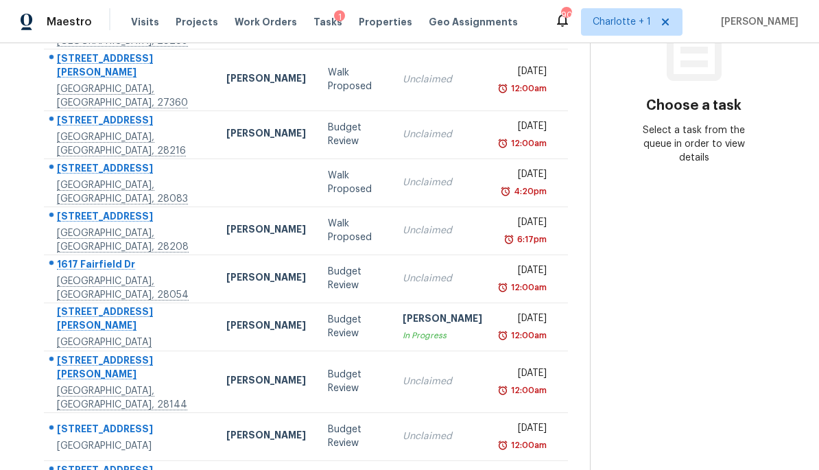
scroll to position [218, 0]
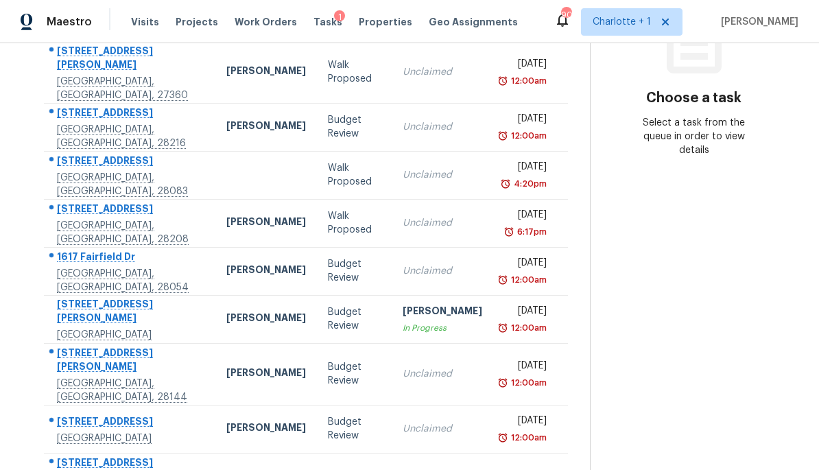
click at [172, 267] on div "Gastonia, NC, 28054" at bounding box center [131, 280] width 148 height 27
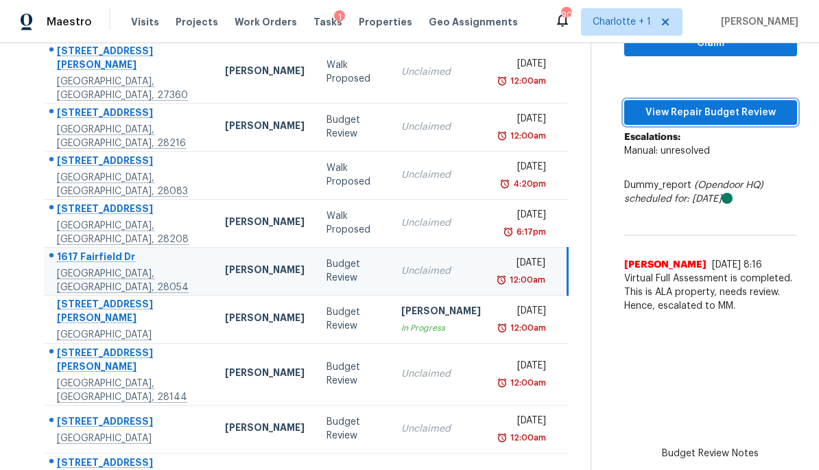
click at [729, 113] on span "View Repair Budget Review" at bounding box center [710, 112] width 151 height 17
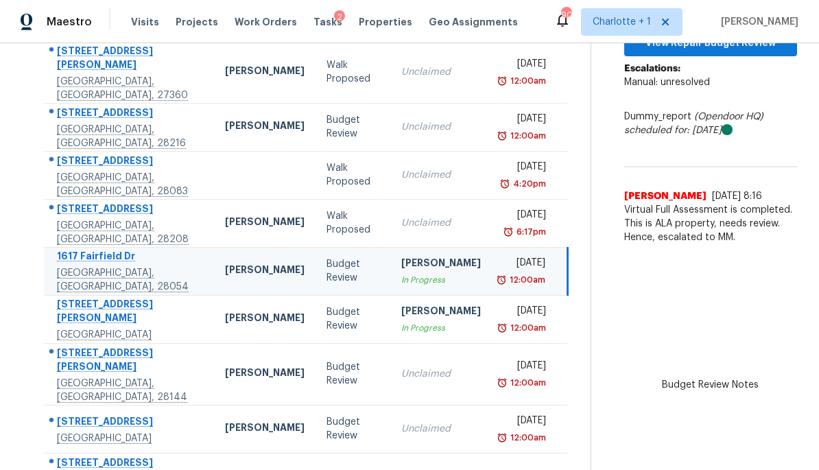
click at [161, 249] on div "1617 Fairfield Dr" at bounding box center [130, 257] width 146 height 17
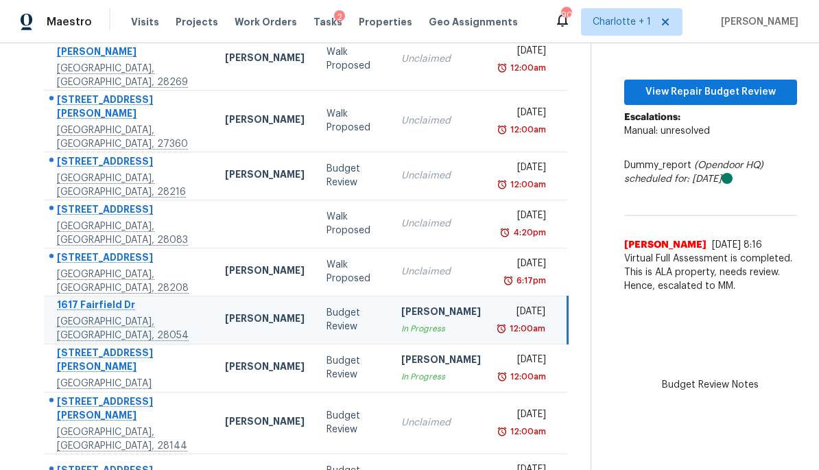
scroll to position [171, 0]
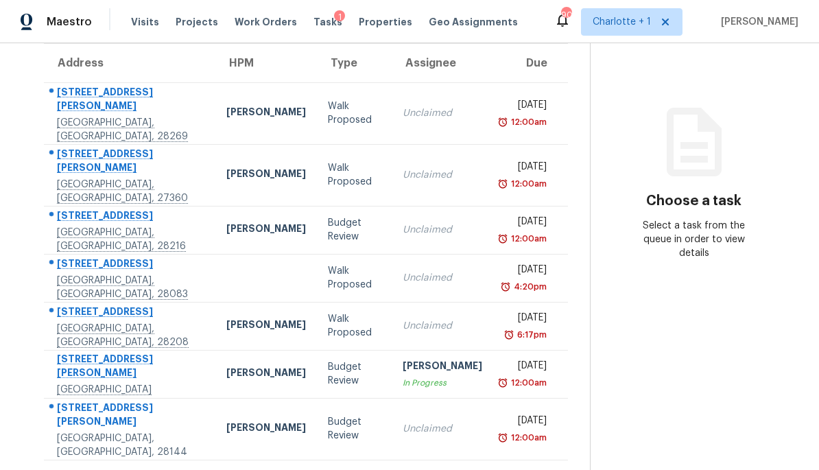
scroll to position [136, 0]
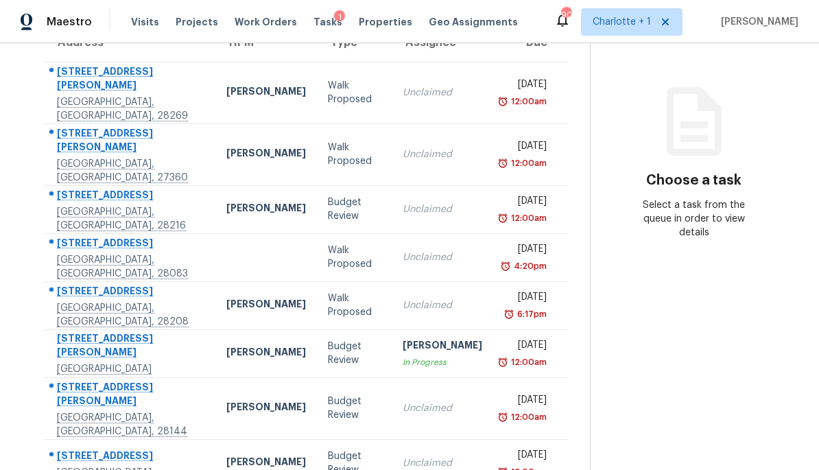
click at [184, 329] on td "[STREET_ADDRESS][PERSON_NAME][PERSON_NAME]" at bounding box center [130, 353] width 172 height 48
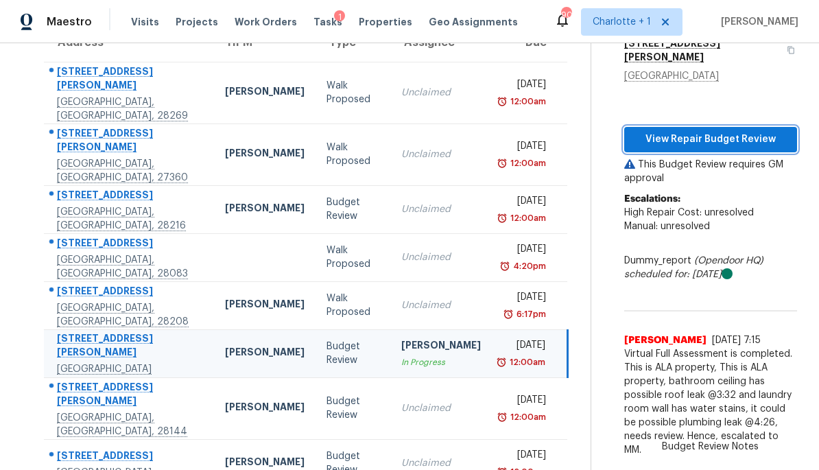
click at [727, 131] on span "View Repair Budget Review" at bounding box center [710, 139] width 151 height 17
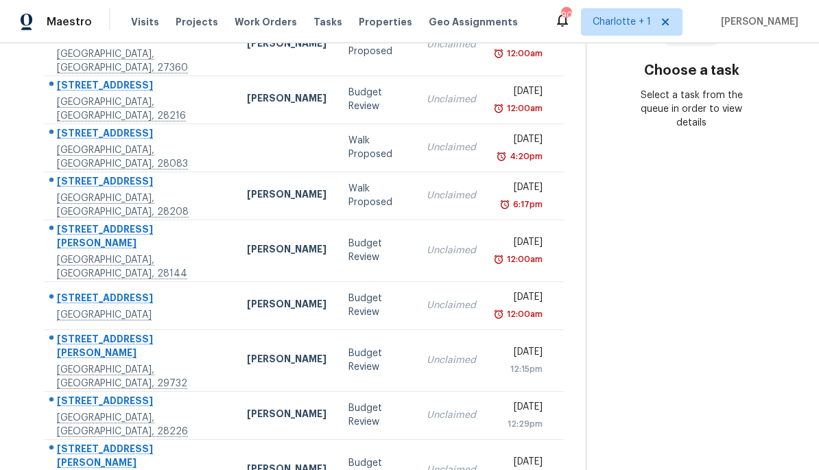
scroll to position [245, 0]
click at [236, 220] on td "[PERSON_NAME]" at bounding box center [287, 251] width 102 height 62
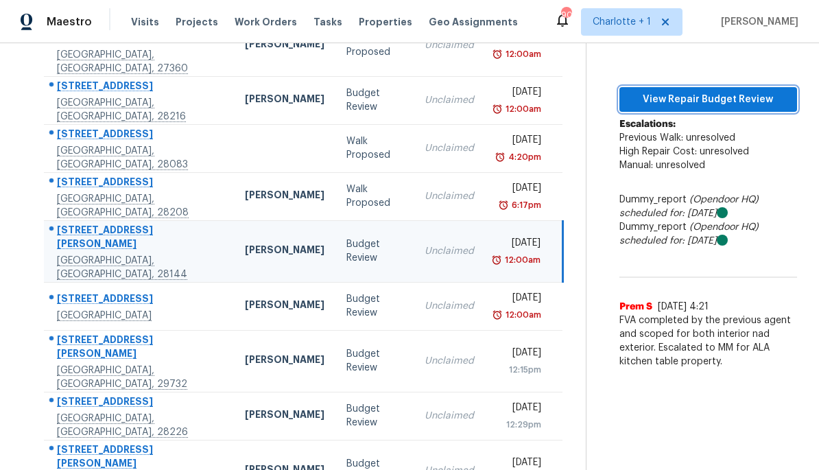
click at [714, 91] on span "View Repair Budget Review" at bounding box center [709, 99] width 156 height 17
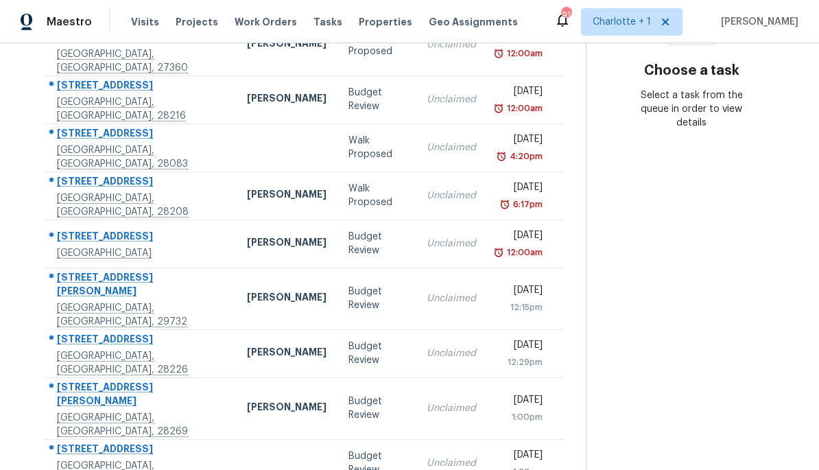
scroll to position [245, 0]
click at [236, 221] on td "[PERSON_NAME]" at bounding box center [287, 244] width 102 height 48
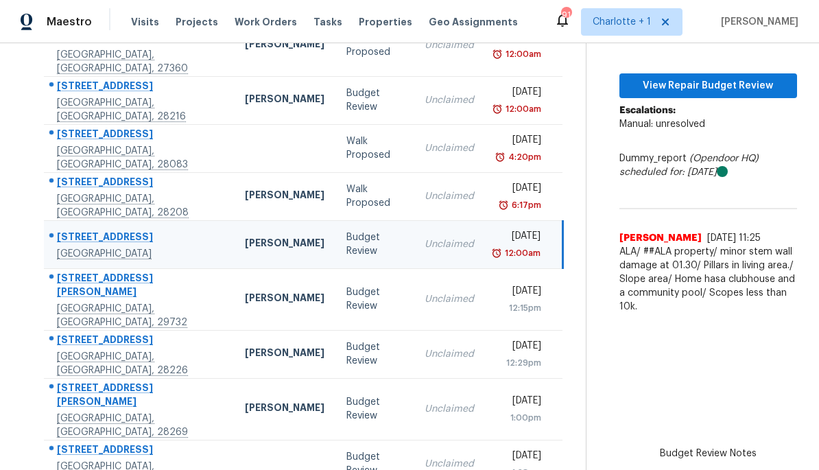
click at [234, 222] on td "[PERSON_NAME]" at bounding box center [285, 244] width 102 height 48
click at [721, 89] on span "View Repair Budget Review" at bounding box center [709, 86] width 156 height 17
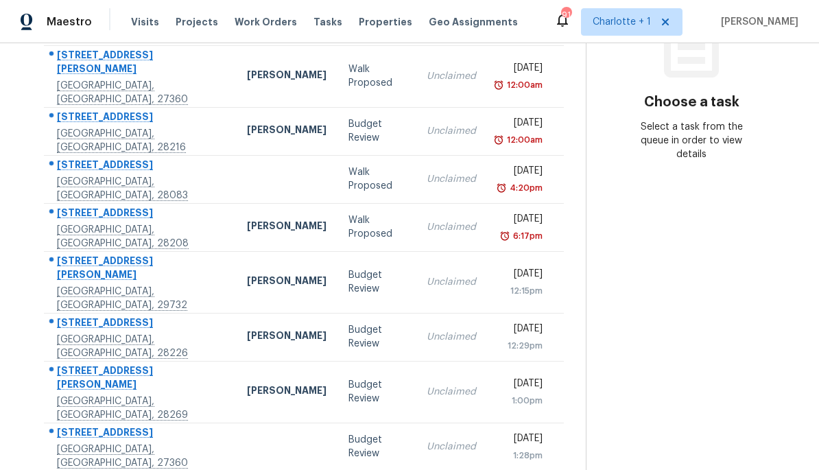
scroll to position [215, 0]
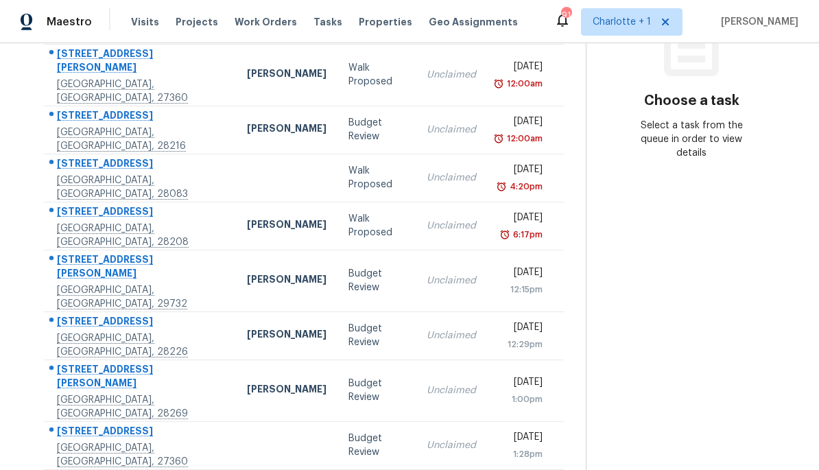
click at [191, 250] on td "2306 Joseph Ct Rock Hill, SC, 29732" at bounding box center [140, 281] width 192 height 62
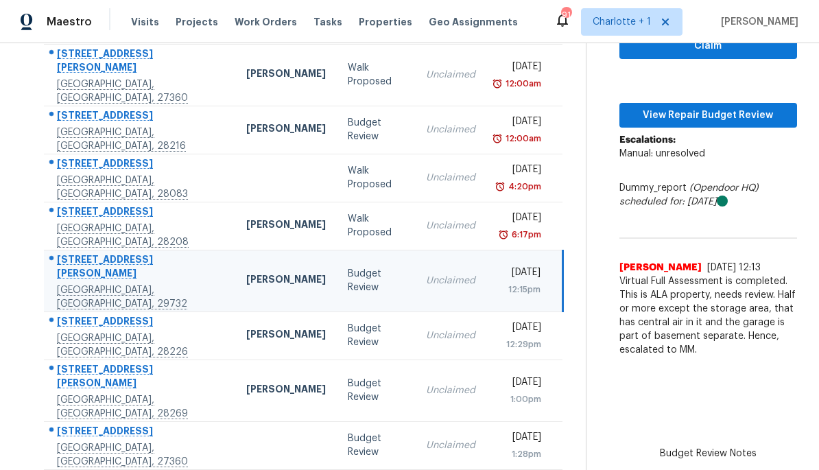
click at [174, 283] on div "[GEOGRAPHIC_DATA], [GEOGRAPHIC_DATA], 29732" at bounding box center [140, 296] width 167 height 27
click at [717, 107] on span "View Repair Budget Review" at bounding box center [709, 115] width 156 height 17
